Goal: Find specific page/section: Find specific page/section

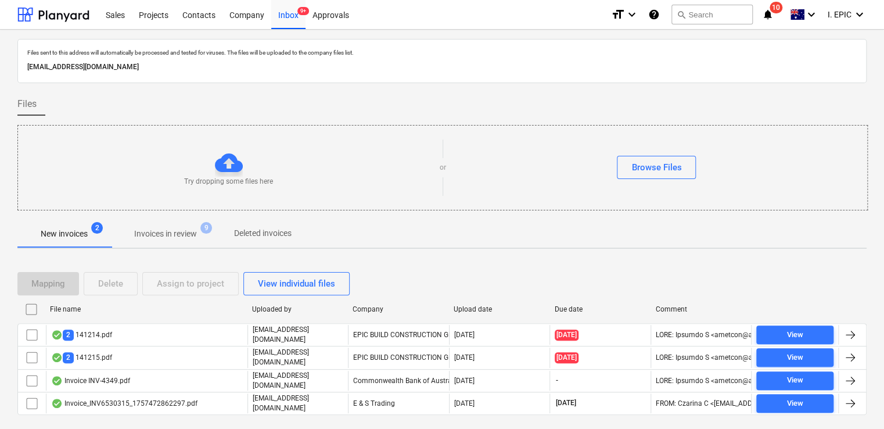
click at [683, 16] on span "search" at bounding box center [681, 14] width 9 height 9
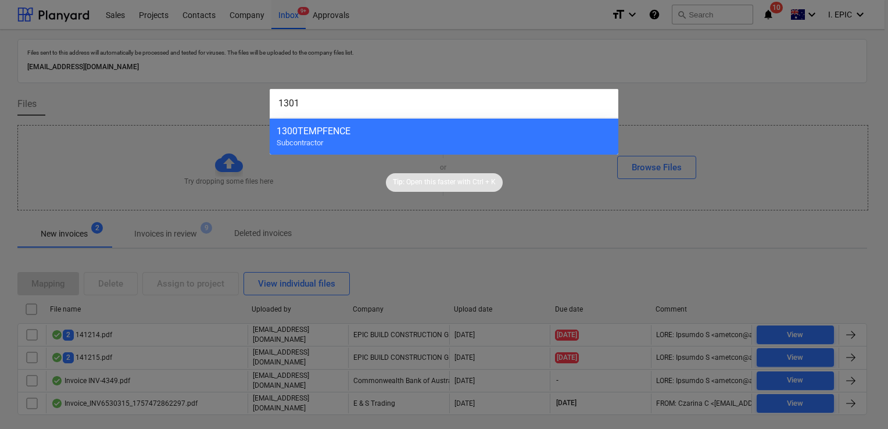
type input "13014"
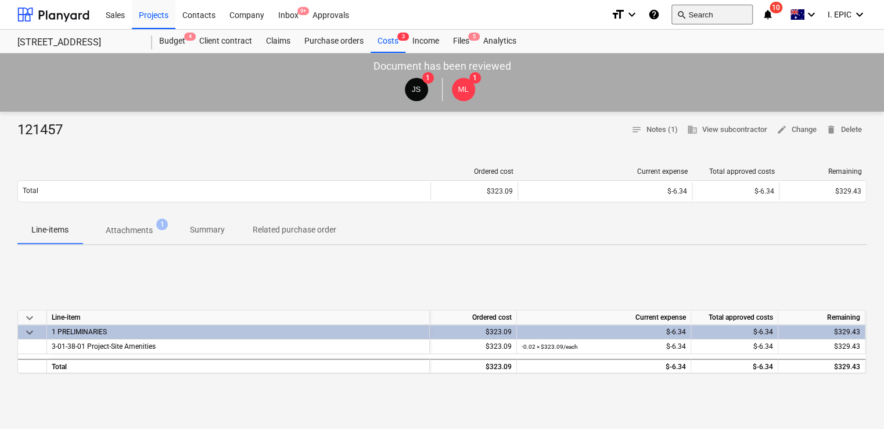
click at [690, 11] on button "search Search" at bounding box center [712, 15] width 81 height 20
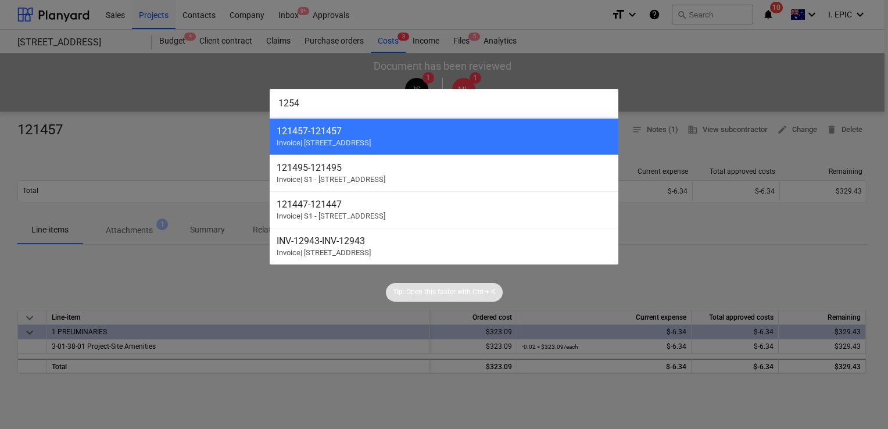
type input "12546"
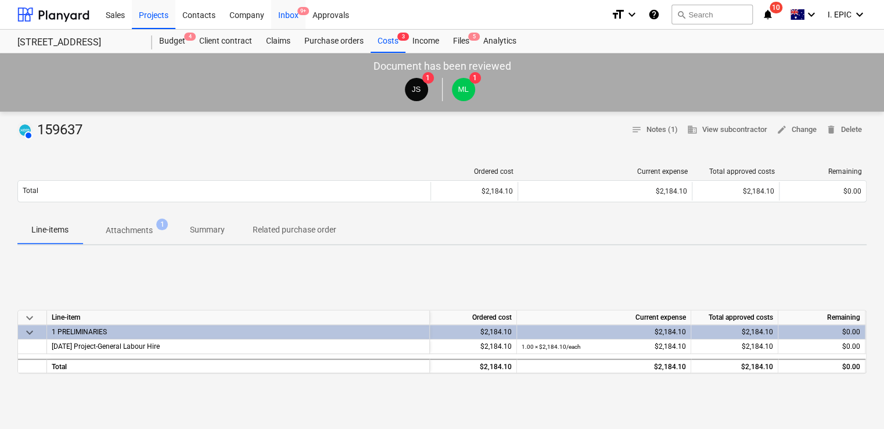
click at [298, 22] on div "Inbox 9+" at bounding box center [288, 14] width 34 height 30
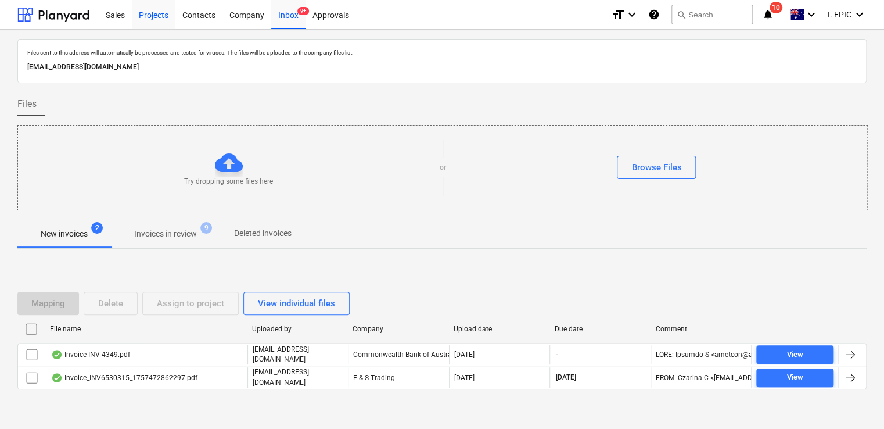
click at [162, 17] on div "Projects" at bounding box center [154, 14] width 44 height 30
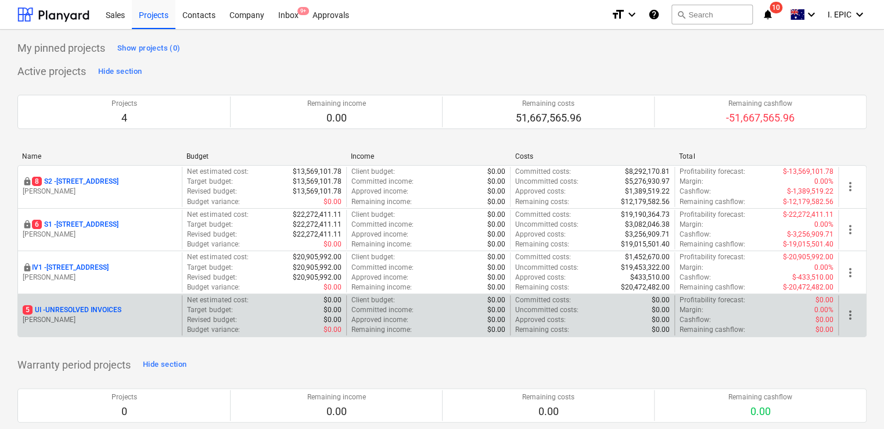
click at [90, 316] on p "M. Lebon" at bounding box center [100, 320] width 155 height 10
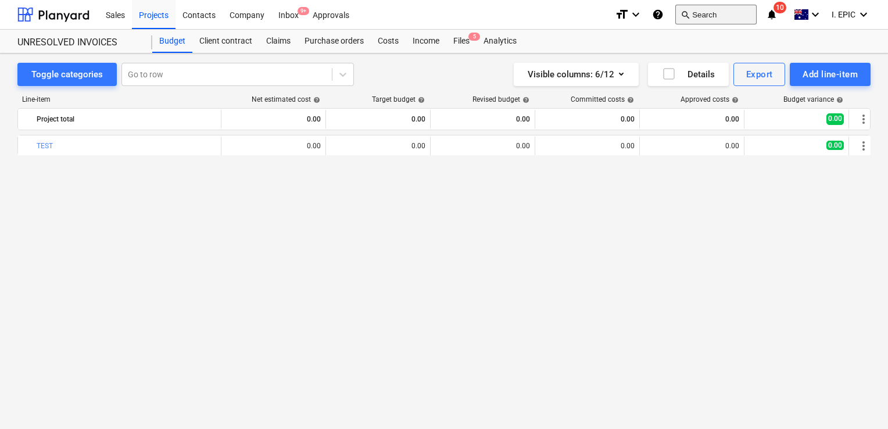
click at [701, 15] on button "search Search" at bounding box center [715, 15] width 81 height 20
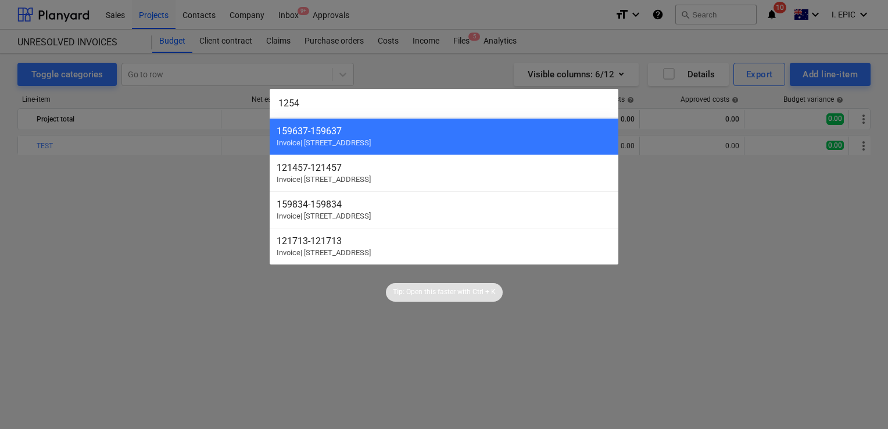
type input "12546"
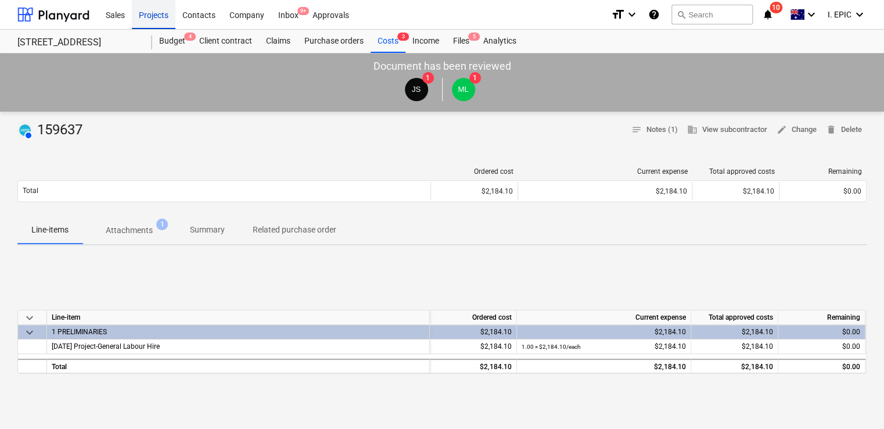
click at [153, 12] on div "Projects" at bounding box center [154, 14] width 44 height 30
